Goal: Transaction & Acquisition: Purchase product/service

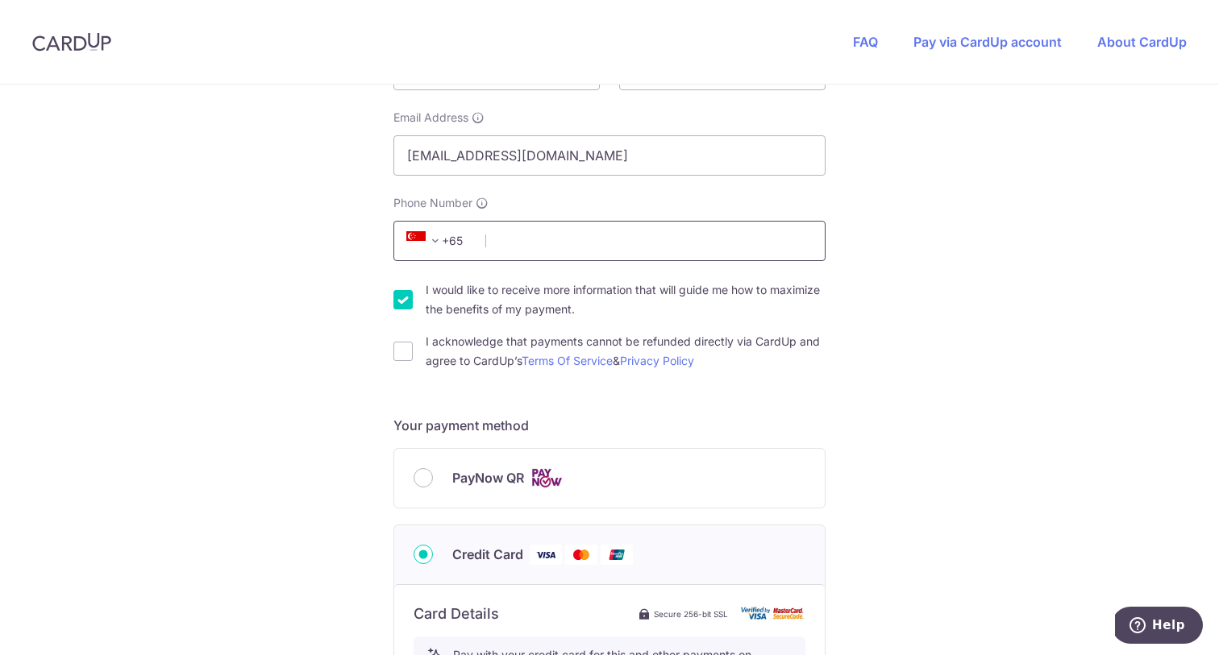
click at [558, 242] on input "Phone Number" at bounding box center [609, 241] width 432 height 40
type input "91690859"
click at [274, 333] on div "You are paying BE MITEY CLEAN BE MITEY CLEAN uses CardUp to accept payments. Pa…" at bounding box center [609, 502] width 1219 height 1573
click at [404, 302] on input "I would like to receive more information that will guide me how to maximize the…" at bounding box center [402, 299] width 19 height 19
checkbox input "false"
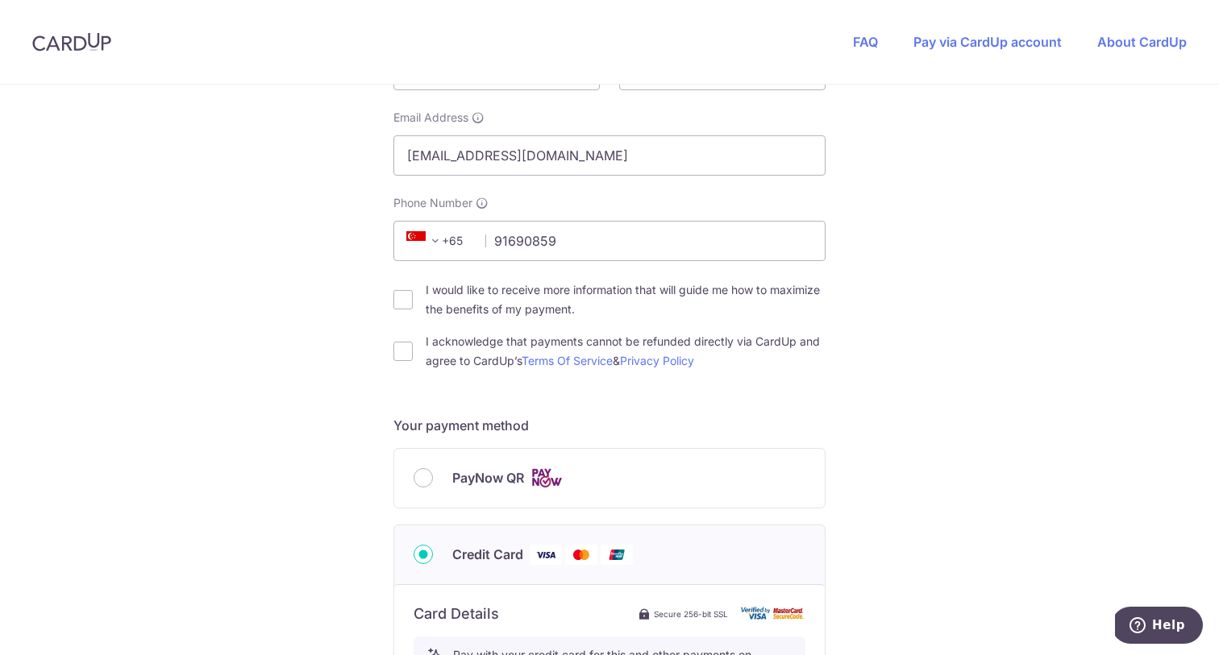
click at [396, 367] on div "I acknowledge that payments cannot be refunded directly via CardUp and agree to…" at bounding box center [609, 351] width 432 height 39
click at [398, 360] on input "I acknowledge that payments cannot be refunded directly via CardUp and agree to…" at bounding box center [402, 351] width 19 height 19
checkbox input "true"
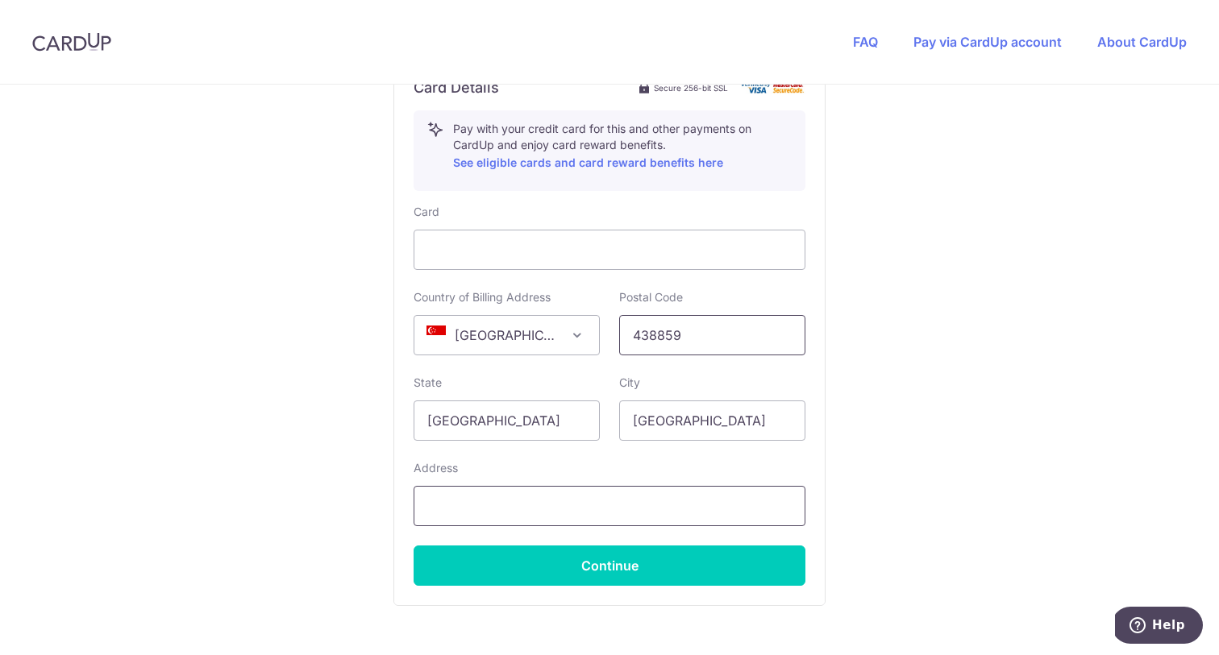
scroll to position [954, 0]
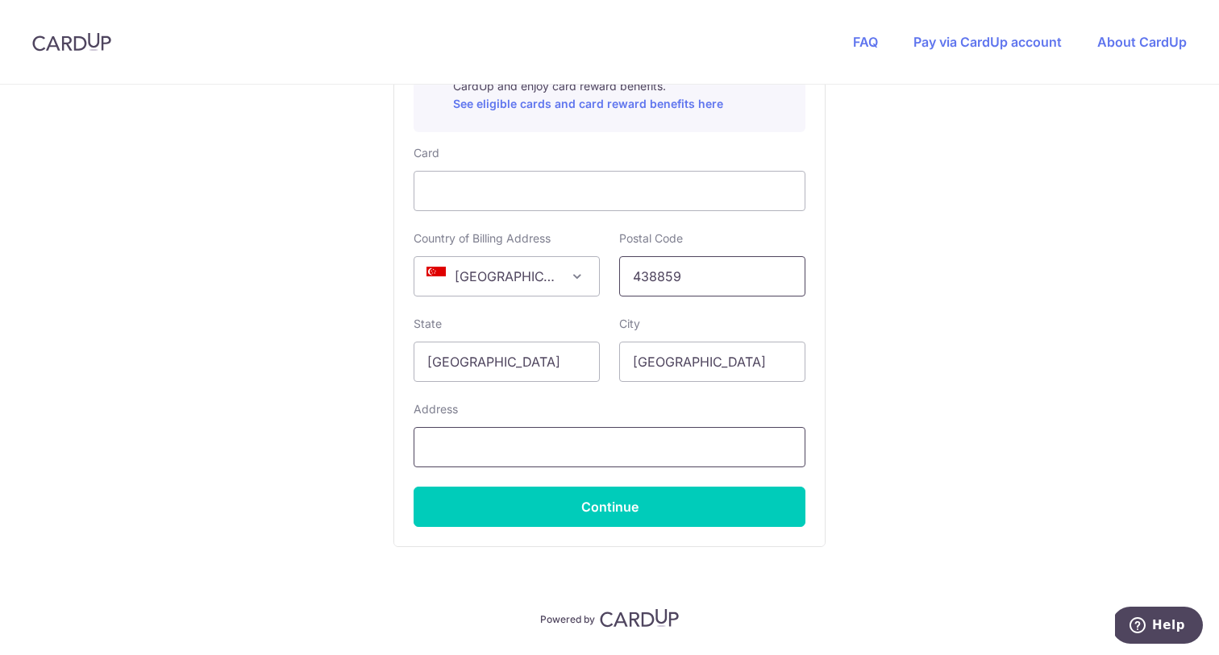
type input "438859"
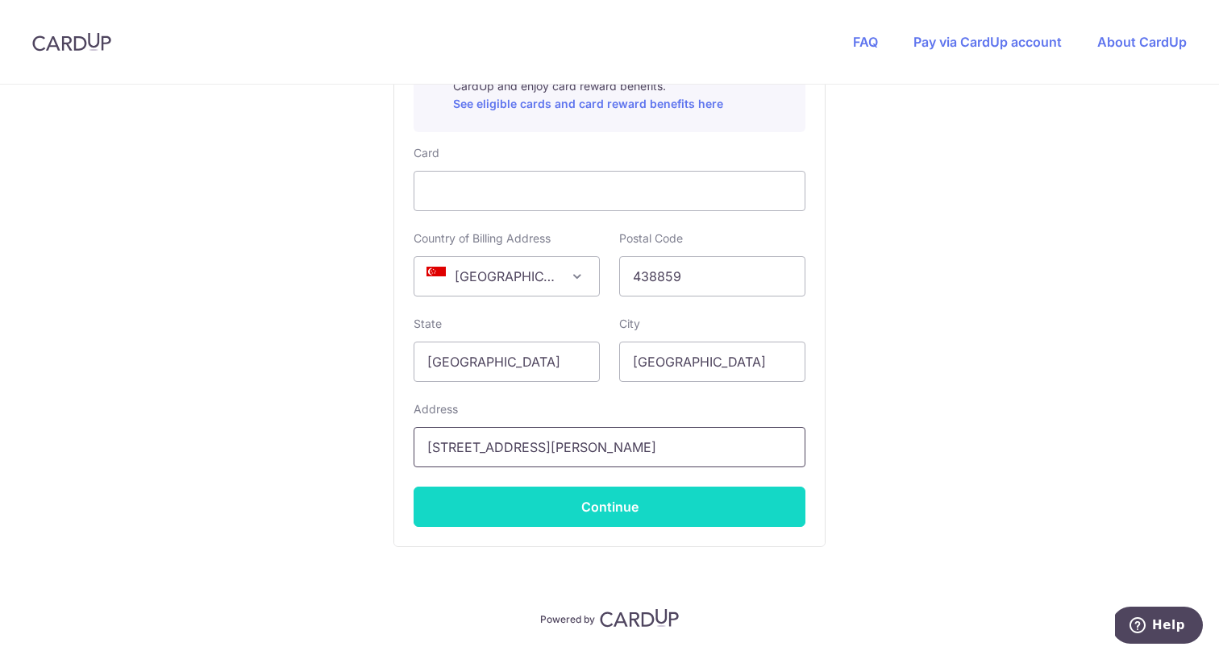
type input "[STREET_ADDRESS][PERSON_NAME]"
click at [524, 510] on button "Continue" at bounding box center [610, 507] width 392 height 40
type input "**** 4955"
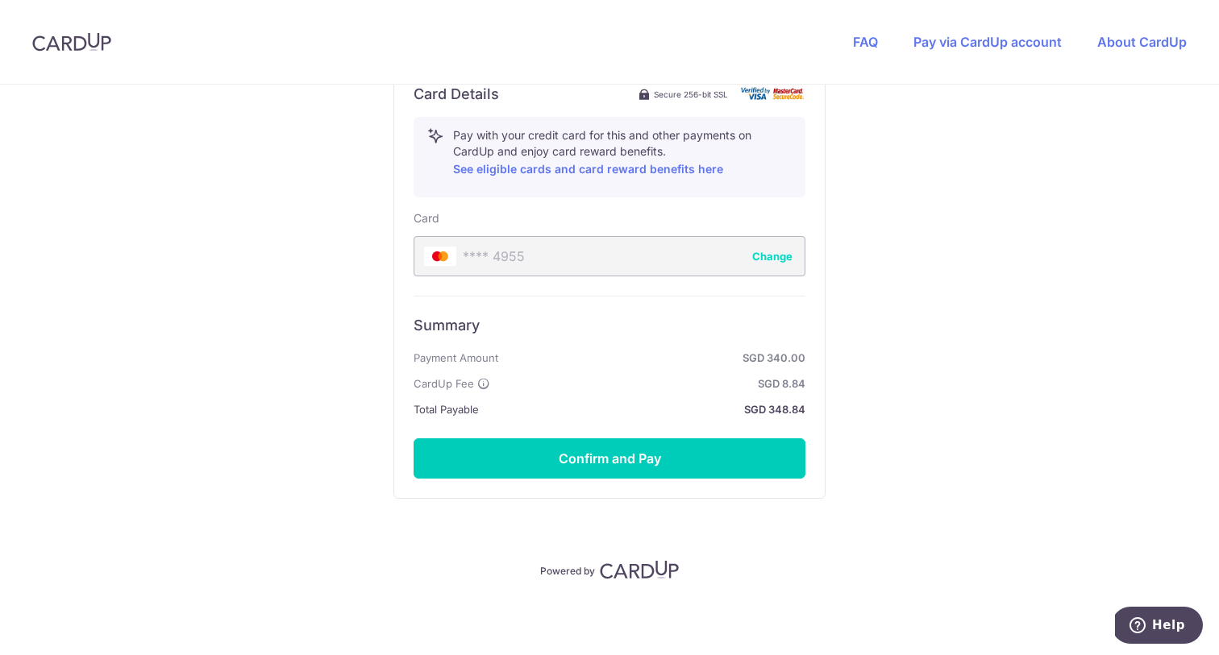
scroll to position [888, 0]
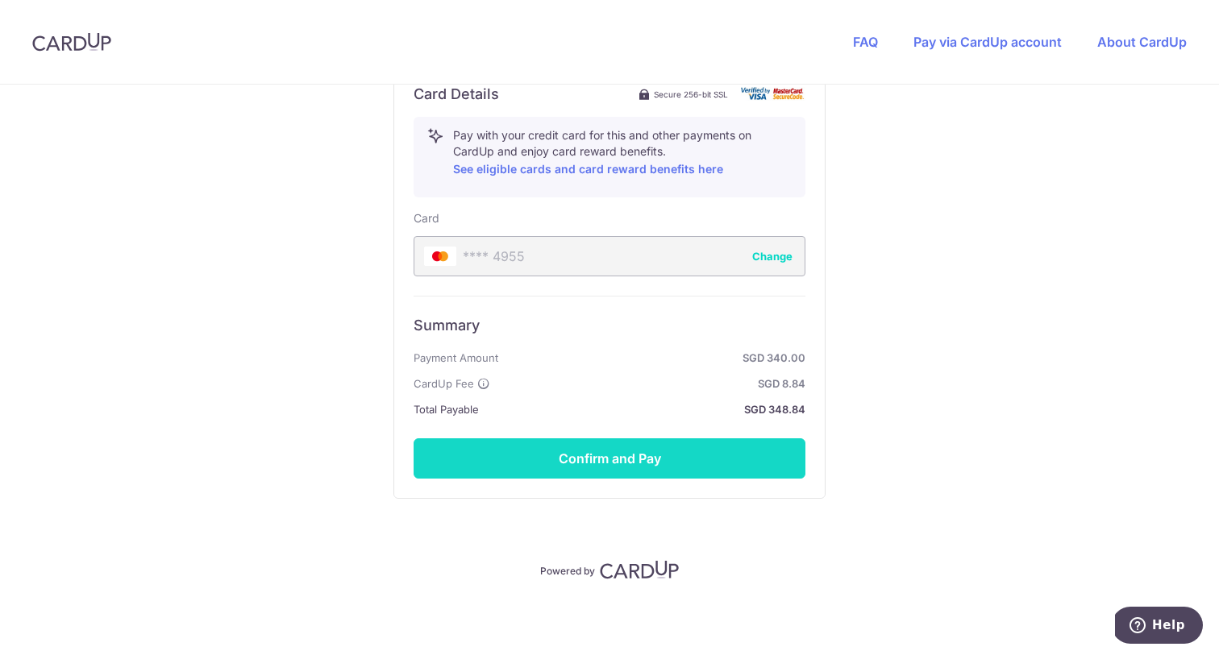
click at [535, 456] on button "Confirm and Pay" at bounding box center [610, 459] width 392 height 40
